Goal: Transaction & Acquisition: Purchase product/service

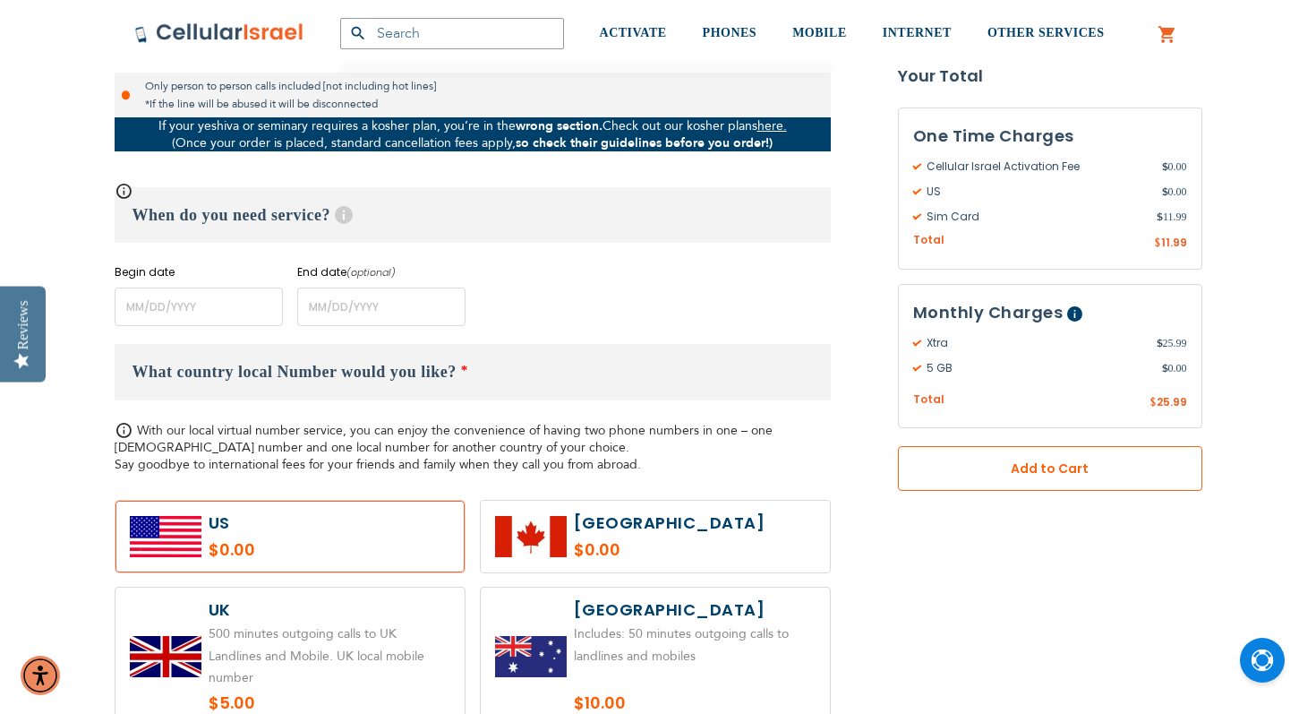
scroll to position [670, 0]
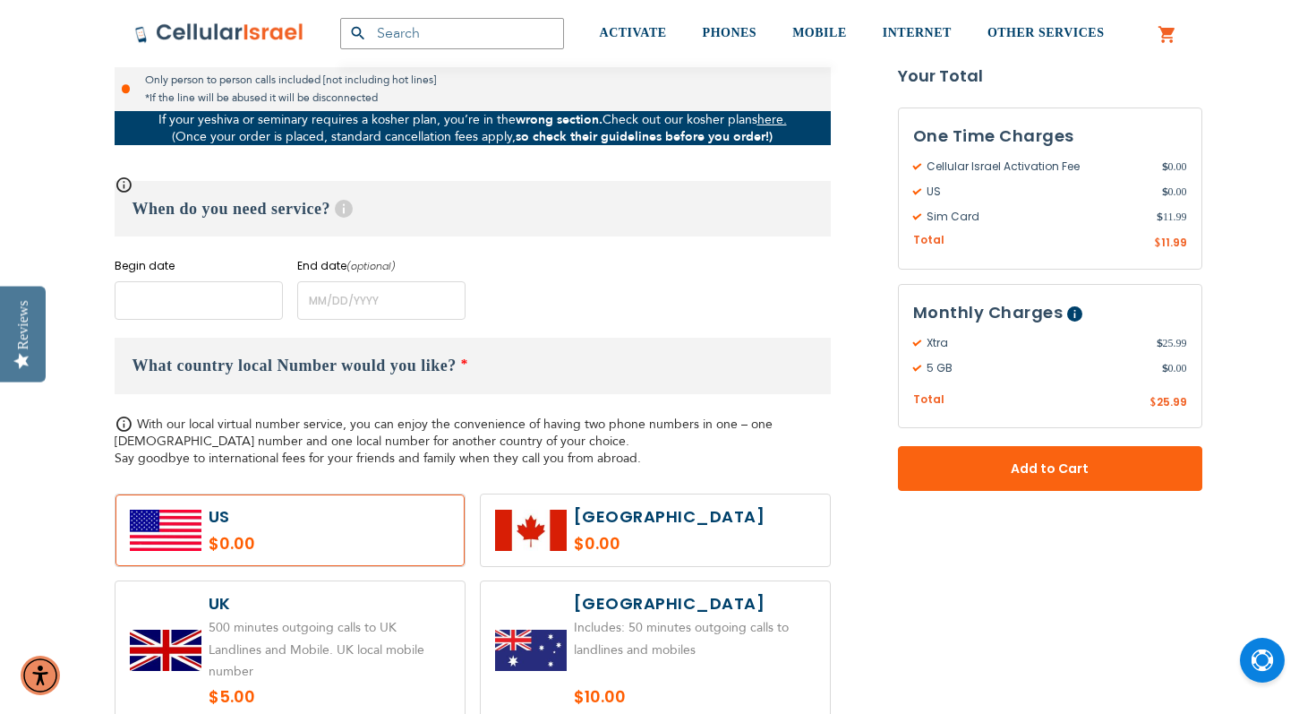
click at [119, 295] on input "name" at bounding box center [199, 300] width 168 height 39
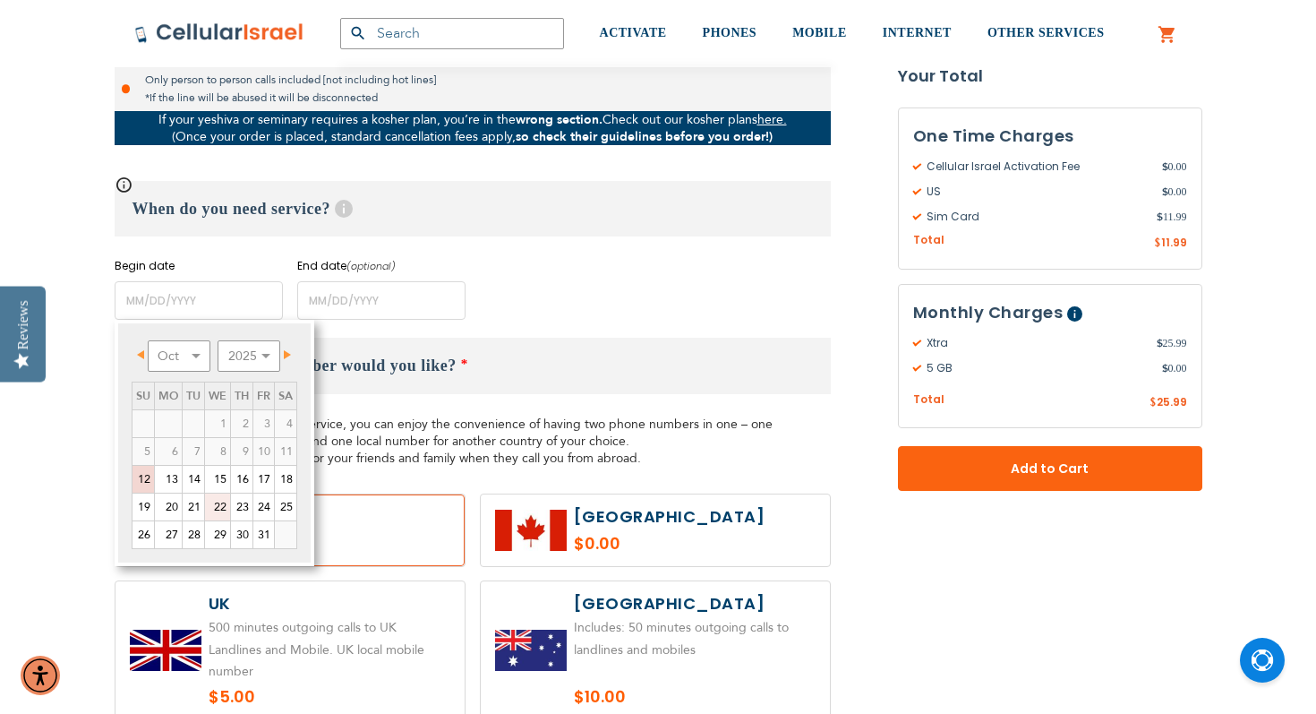
click at [220, 505] on link "22" at bounding box center [217, 506] width 25 height 27
type input "[DATE]"
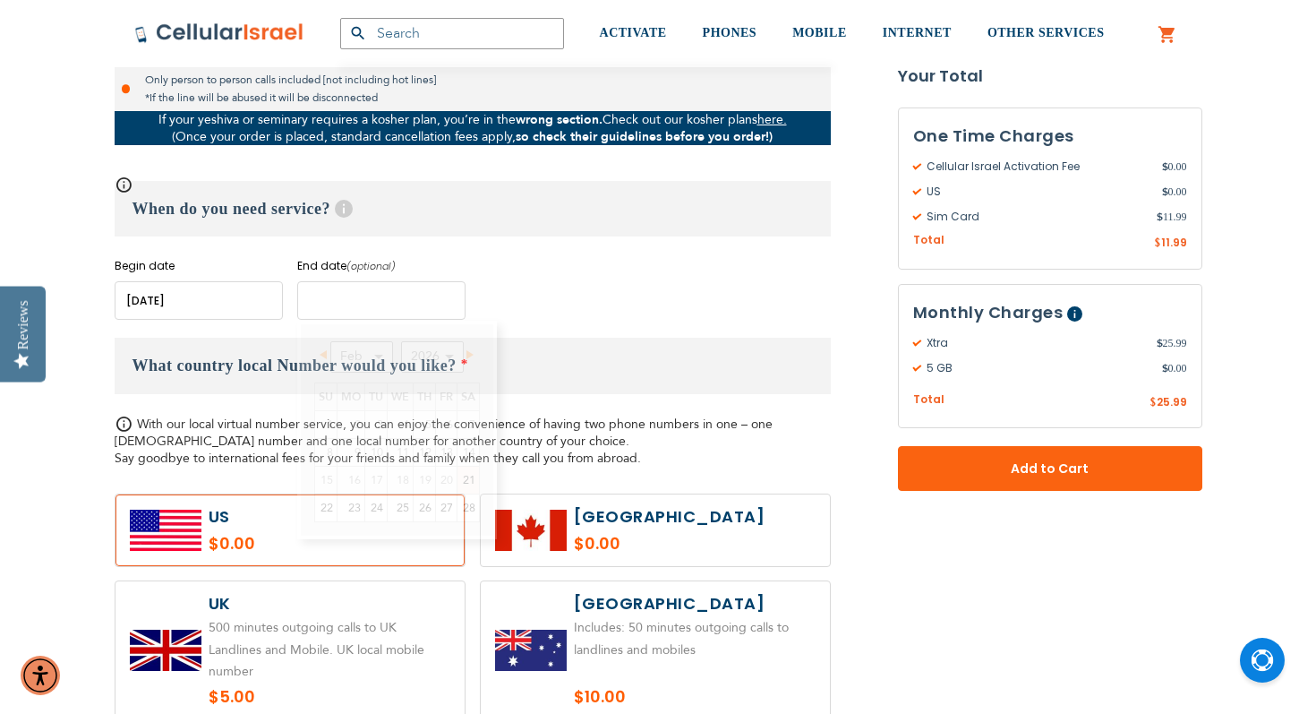
click at [337, 295] on input "name" at bounding box center [381, 300] width 168 height 39
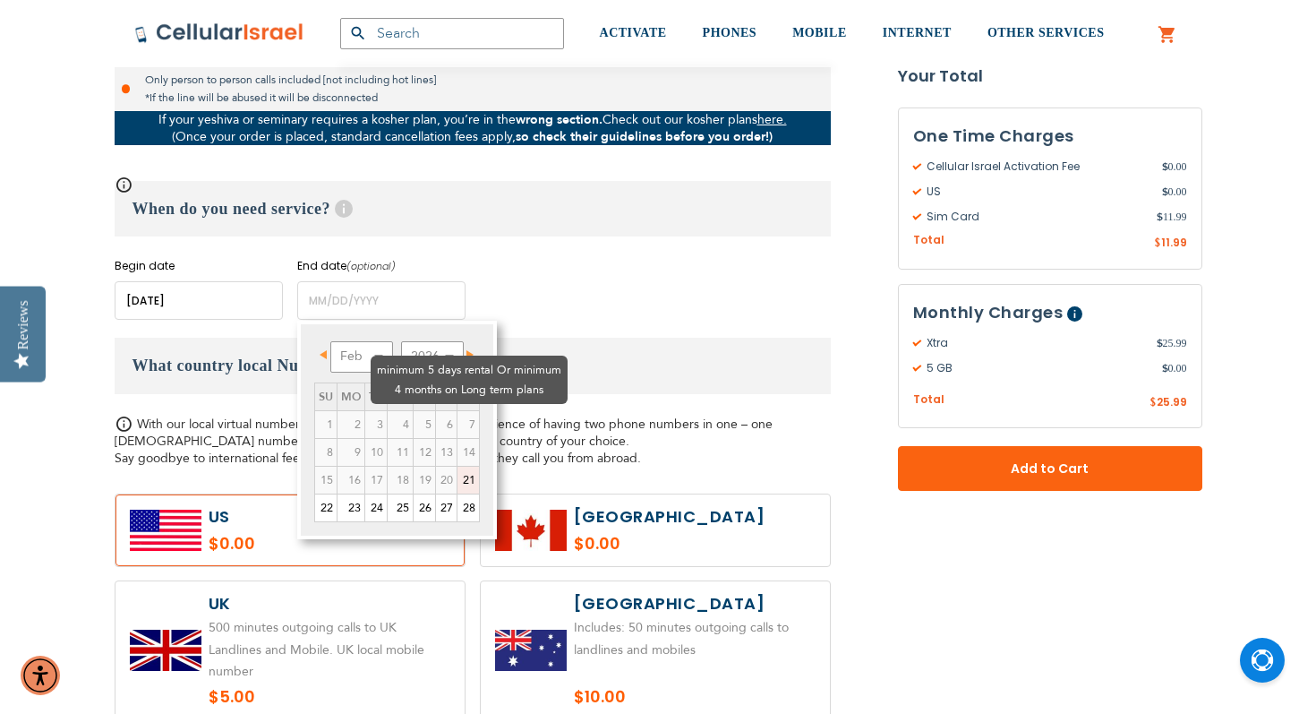
click at [413, 410] on td "5" at bounding box center [424, 424] width 22 height 28
click at [387, 410] on td "4" at bounding box center [400, 424] width 26 height 28
click at [413, 410] on td "5" at bounding box center [424, 424] width 22 height 28
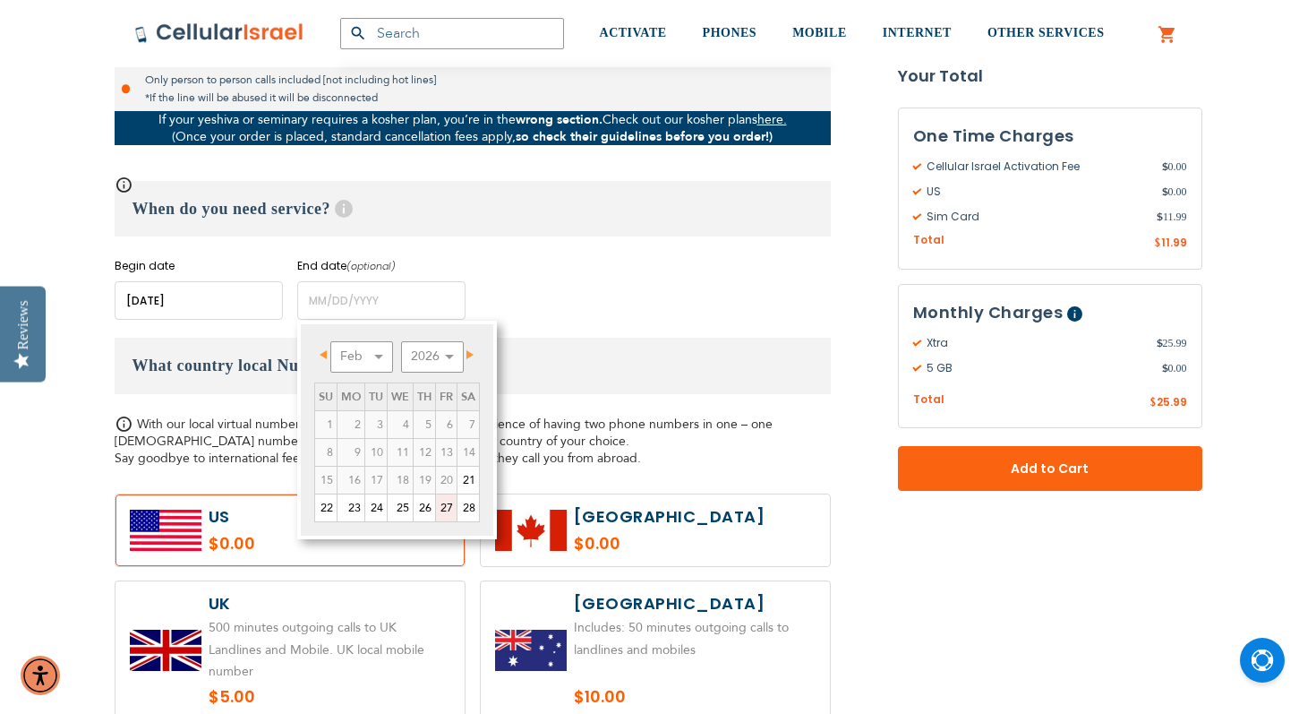
click at [441, 508] on link "27" at bounding box center [446, 507] width 21 height 27
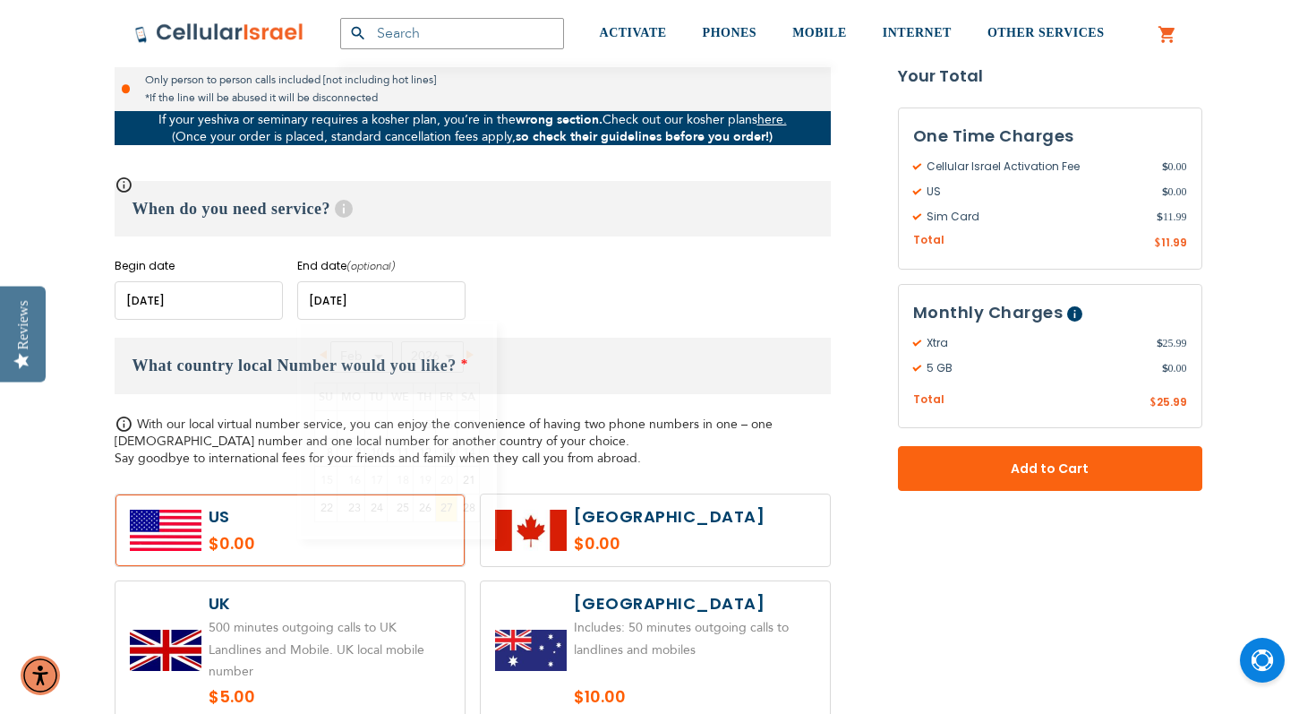
click at [375, 304] on input "name" at bounding box center [381, 300] width 168 height 39
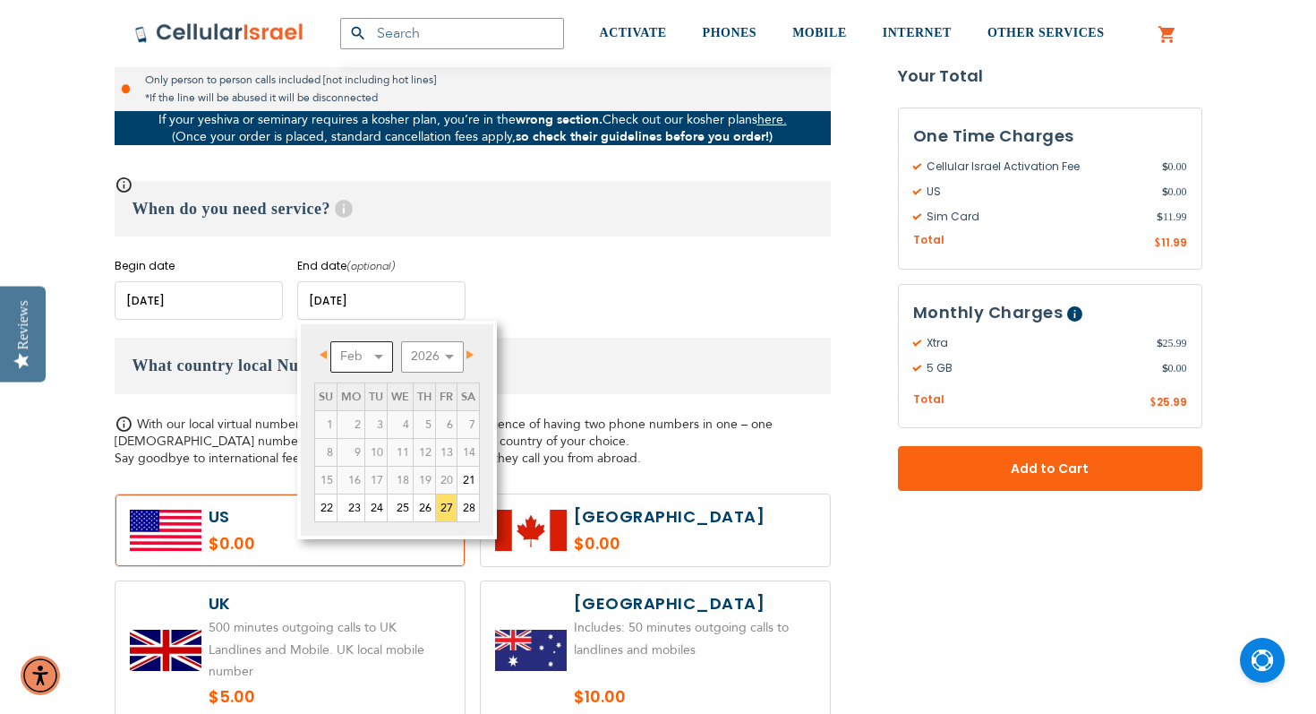
click at [380, 354] on select "Feb Mar Apr May Jun [DATE] Aug Sep Oct Nov Dec" at bounding box center [361, 356] width 63 height 31
click at [378, 474] on link "17" at bounding box center [375, 479] width 21 height 27
type input "[DATE]"
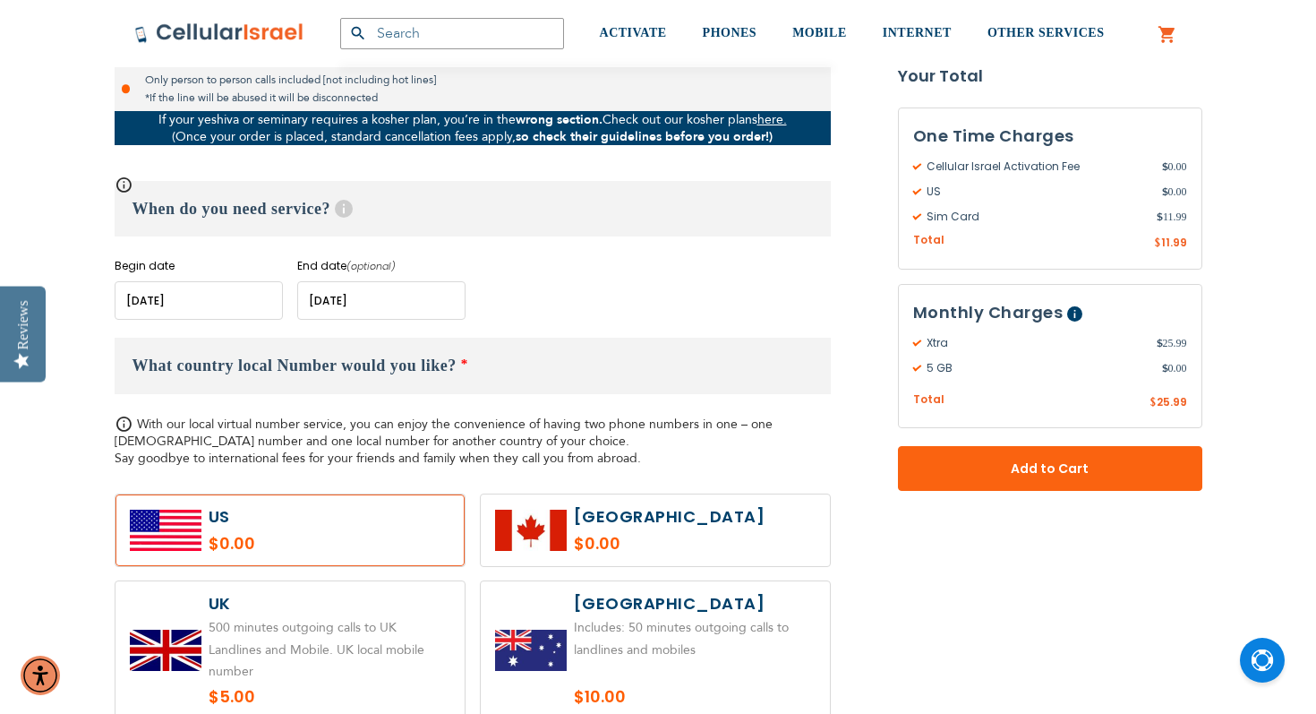
click at [434, 375] on h3 "What country local Number would you like? *" at bounding box center [473, 366] width 716 height 56
click at [350, 526] on label at bounding box center [290, 530] width 349 height 72
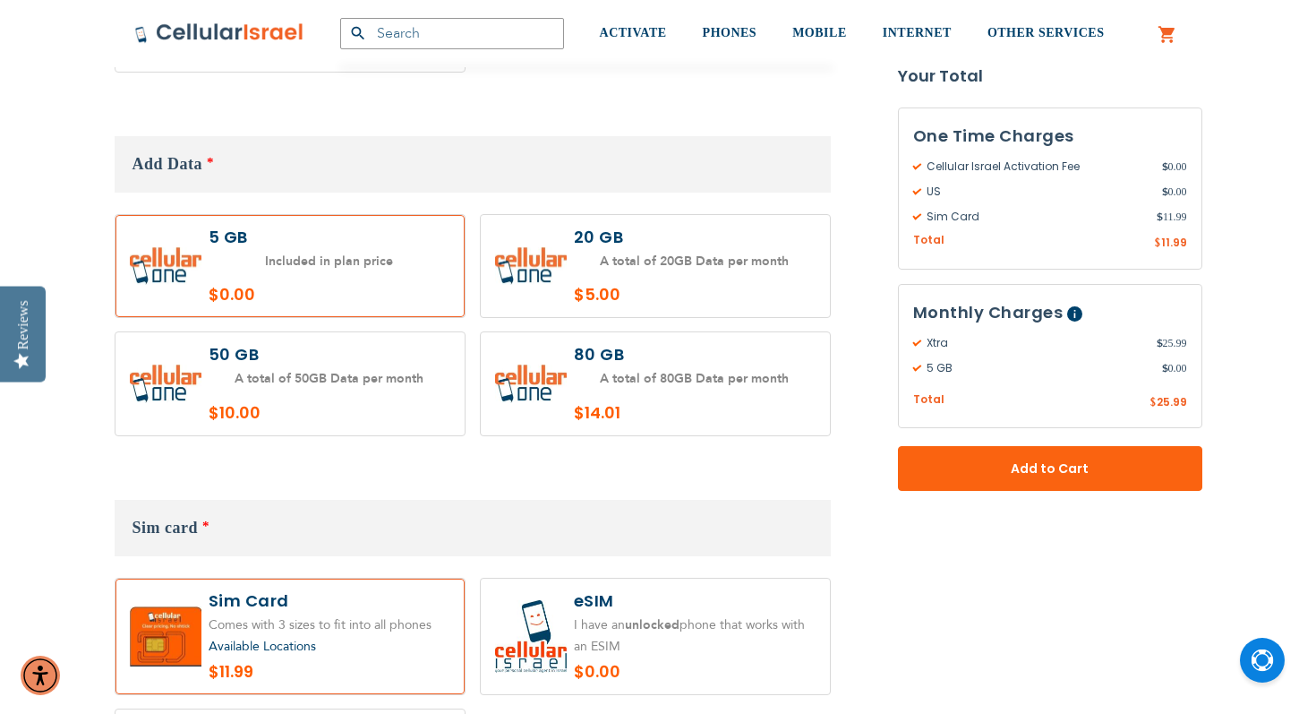
scroll to position [1766, 0]
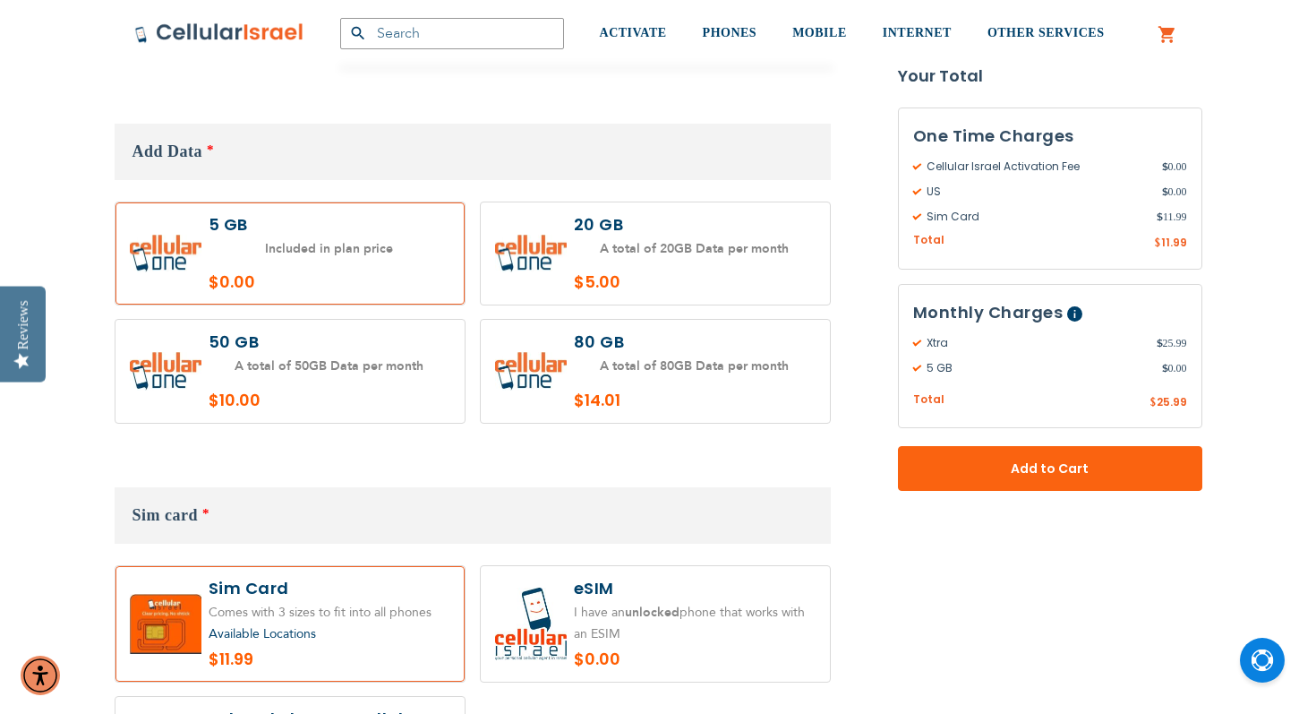
click at [255, 222] on label at bounding box center [290, 253] width 349 height 103
click at [347, 244] on label at bounding box center [290, 253] width 349 height 103
radio input "true"
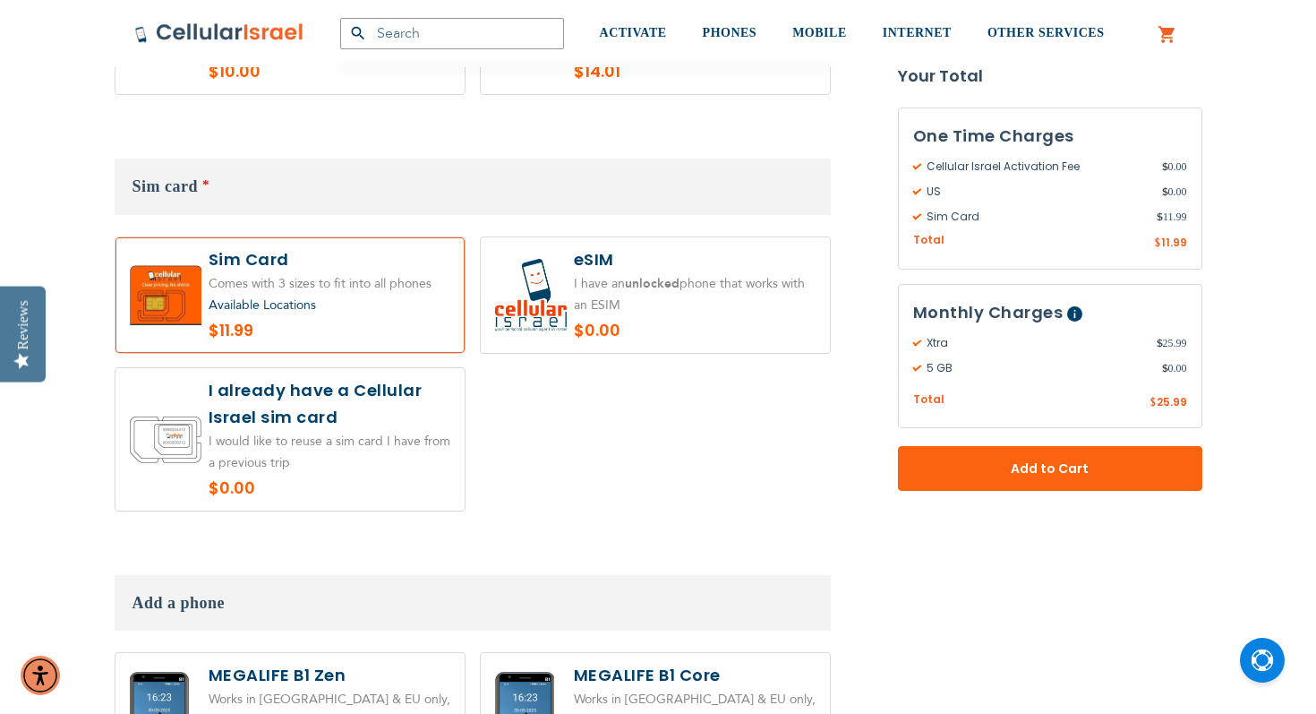
scroll to position [2096, 0]
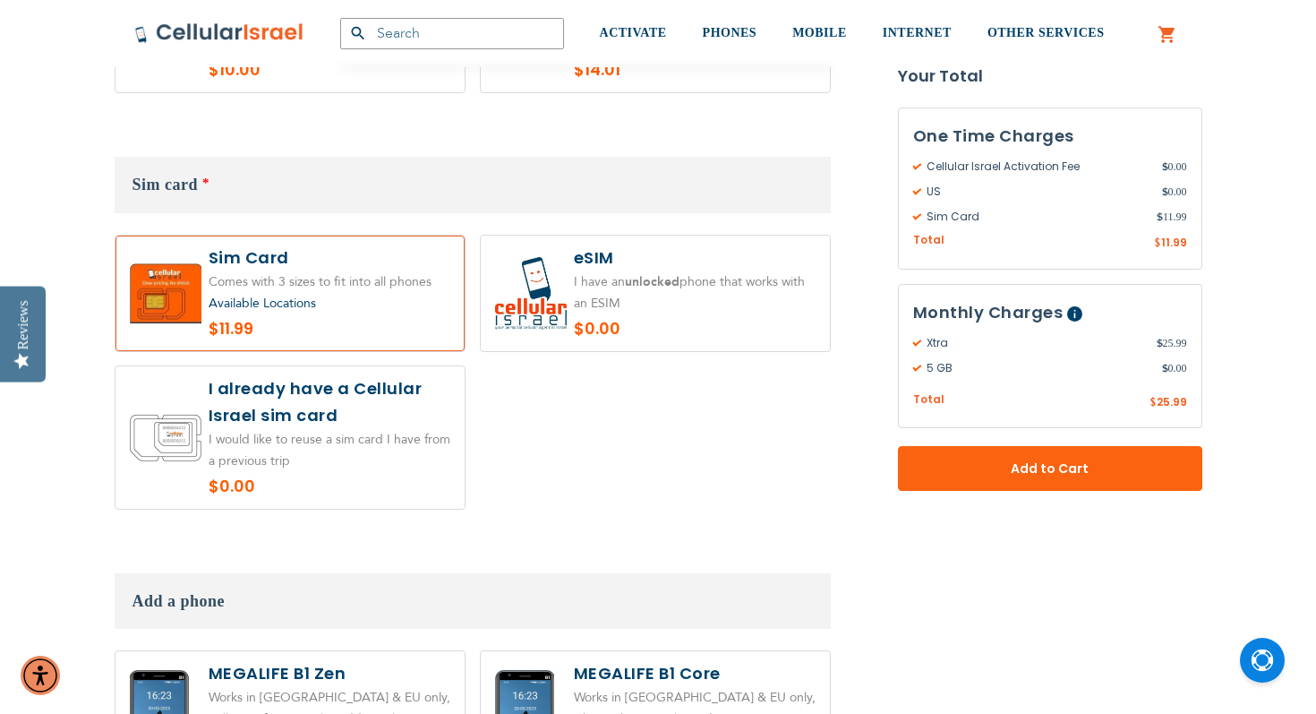
click at [276, 295] on span "Available Locations" at bounding box center [262, 303] width 107 height 17
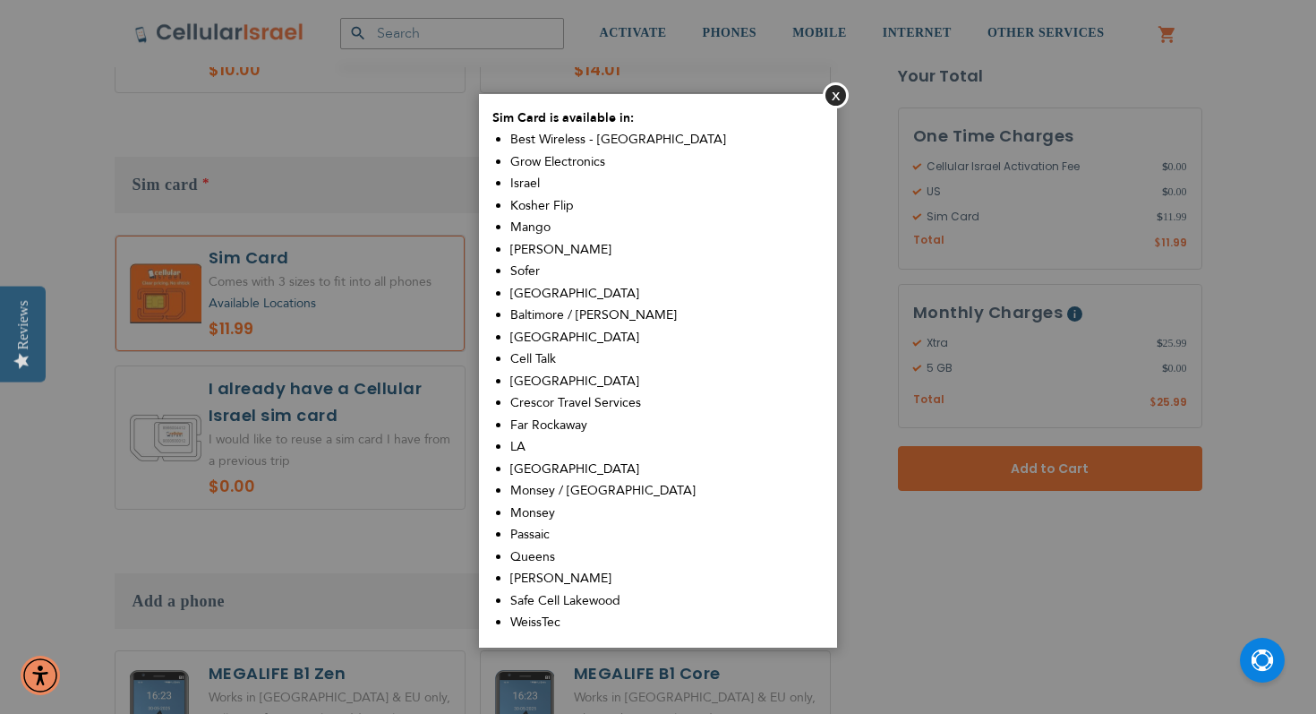
click at [576, 248] on span "[PERSON_NAME]" at bounding box center [560, 249] width 101 height 17
click at [838, 90] on button "Close" at bounding box center [836, 95] width 26 height 26
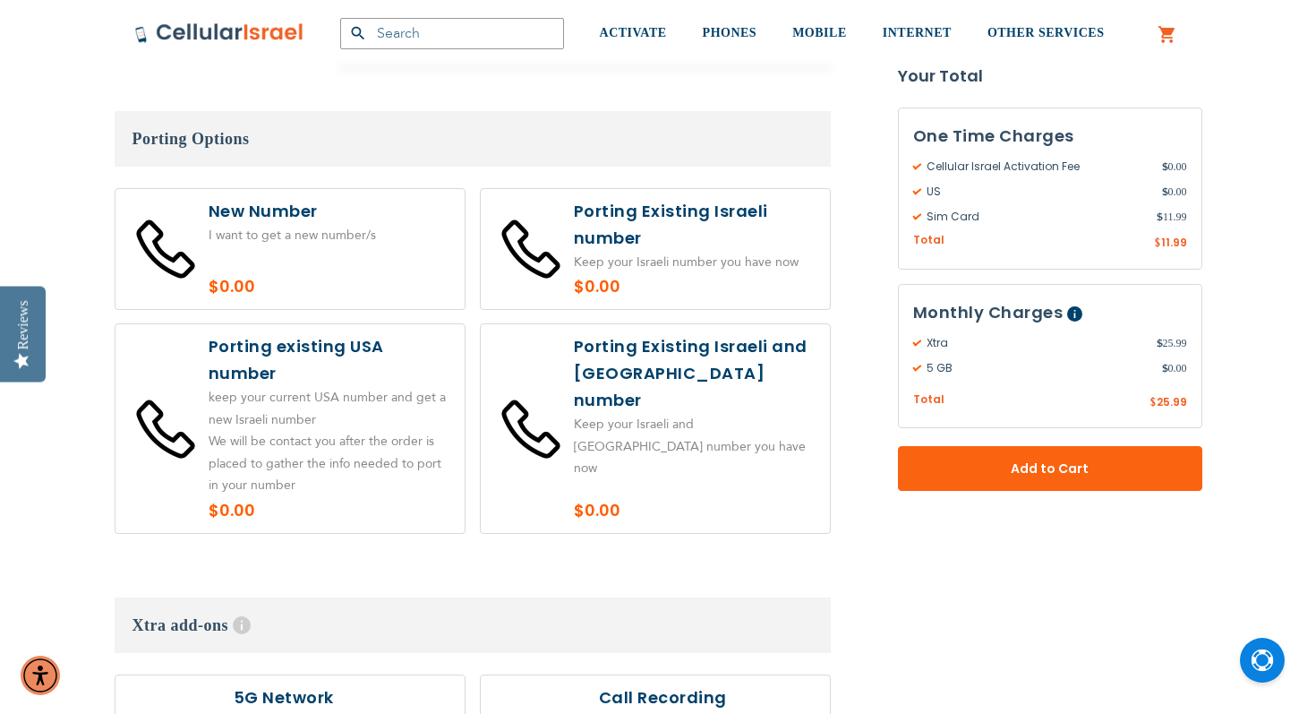
scroll to position [3808, 0]
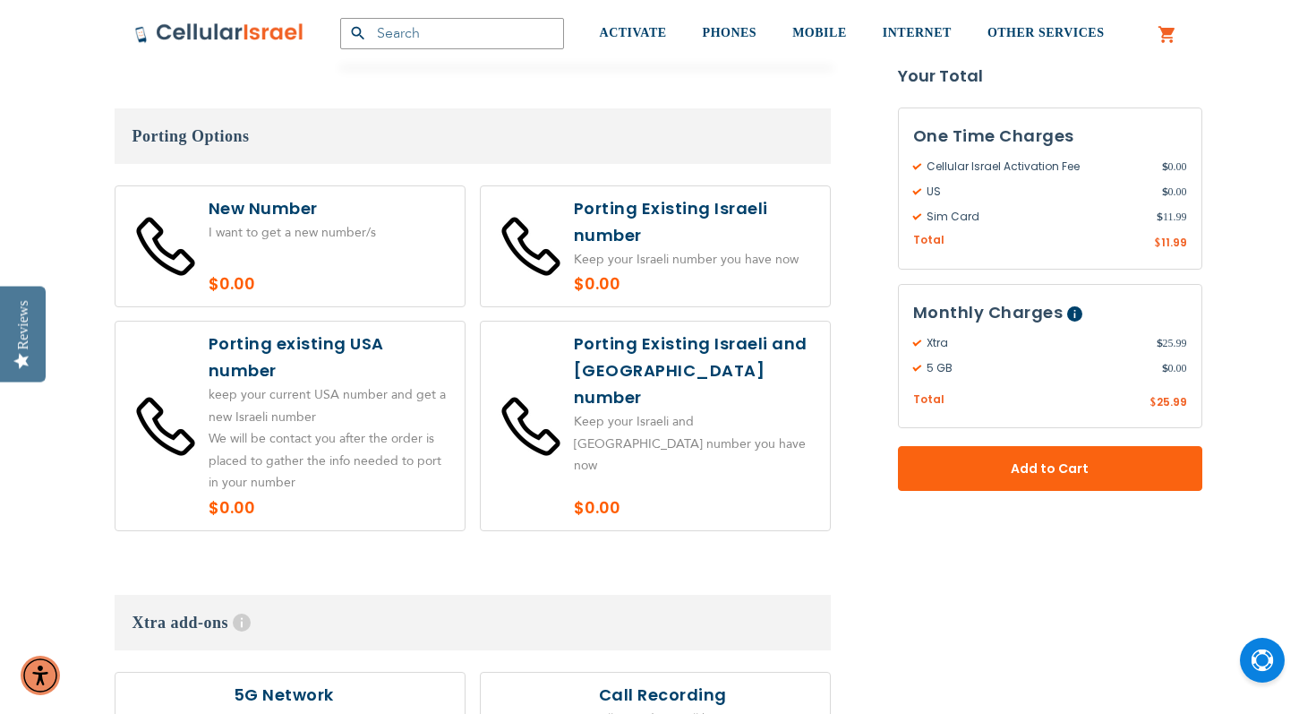
click at [265, 403] on label at bounding box center [290, 425] width 349 height 209
radio input "true"
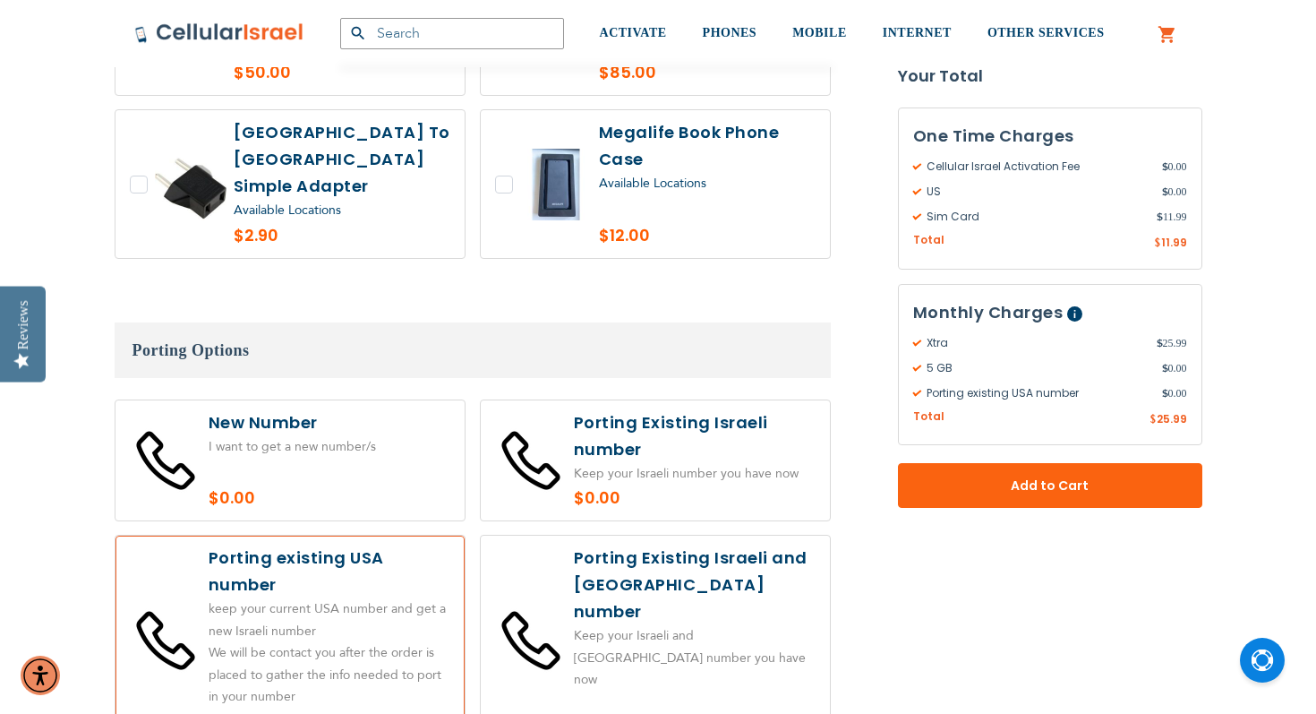
scroll to position [3593, 0]
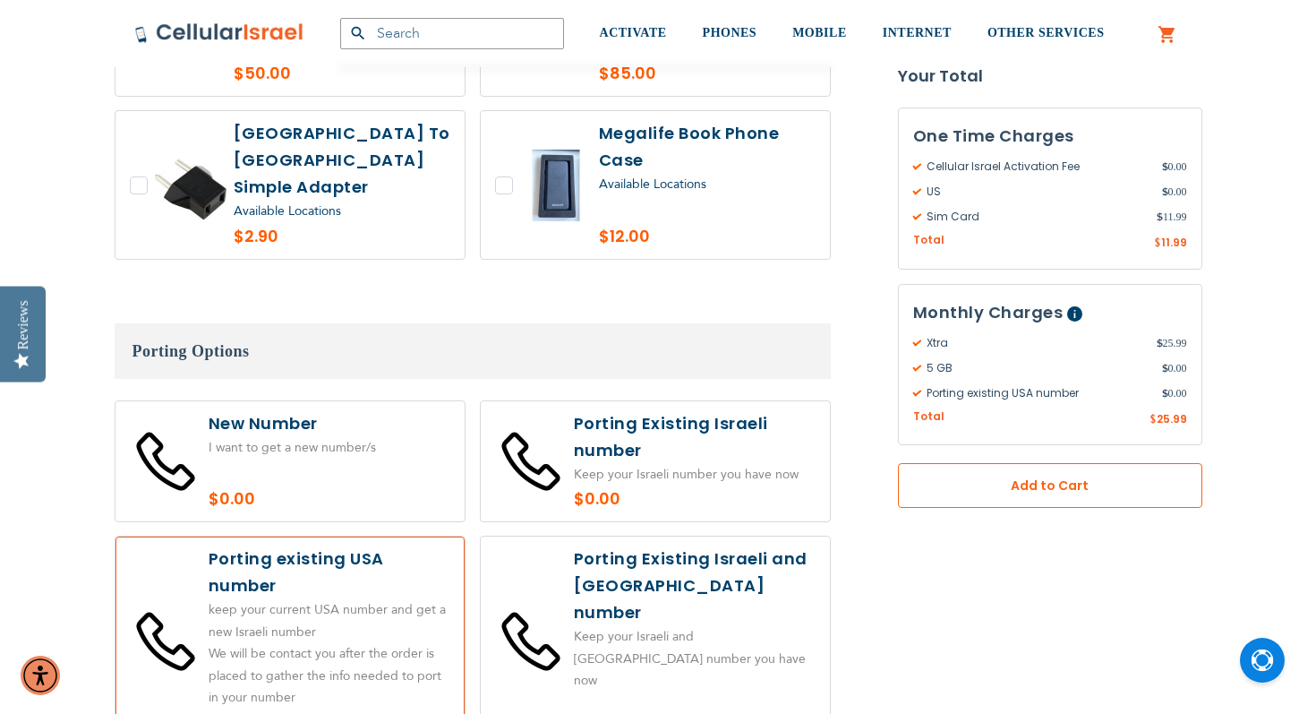
click at [1028, 494] on span "Add to Cart" at bounding box center [1050, 485] width 186 height 19
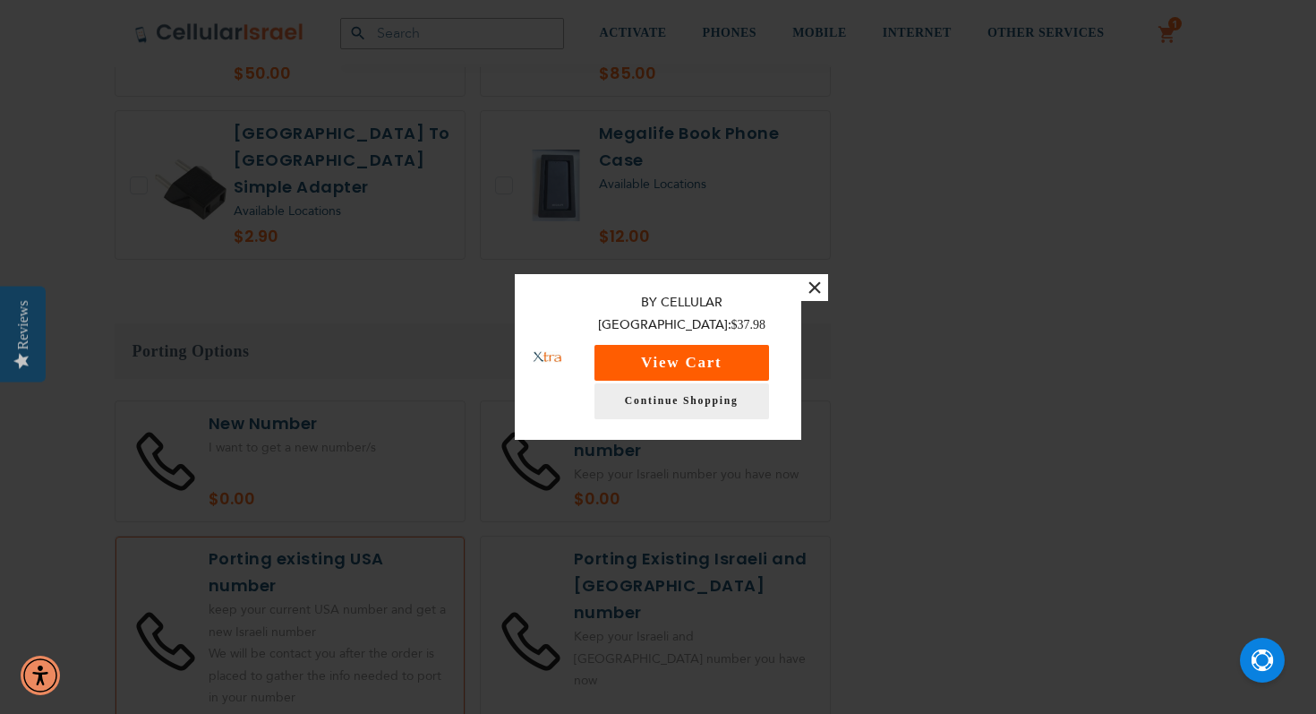
click at [700, 345] on button "View Cart" at bounding box center [682, 363] width 175 height 36
